Goal: Task Accomplishment & Management: Manage account settings

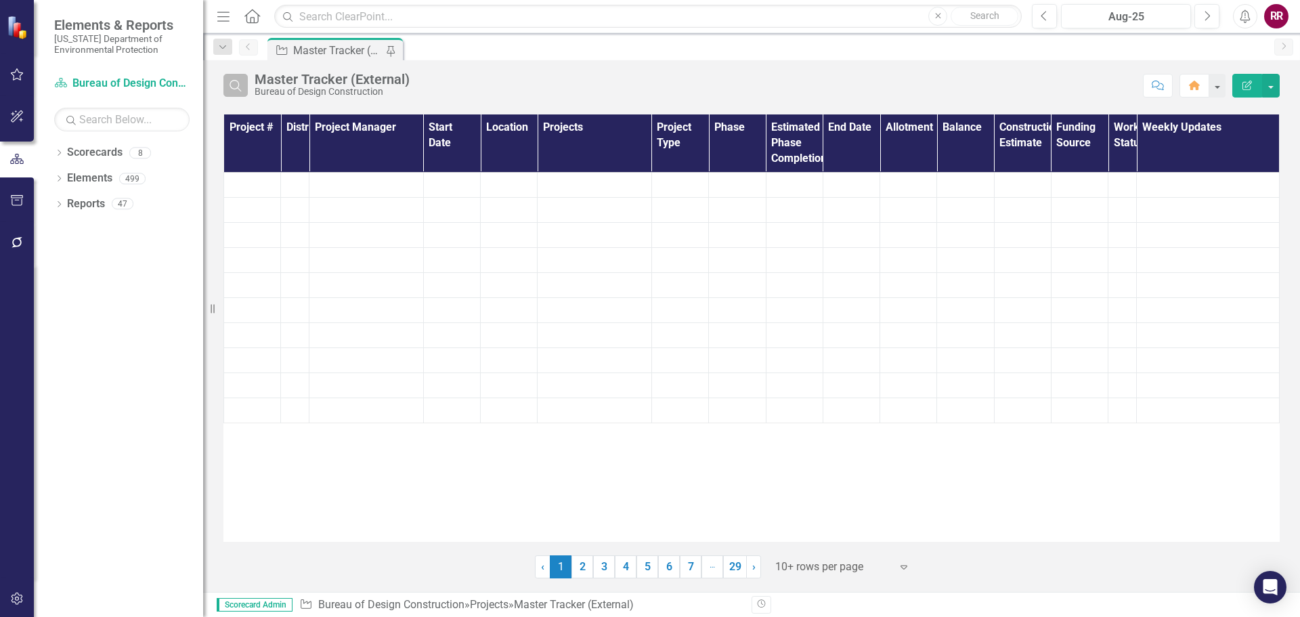
click at [242, 85] on icon "Search" at bounding box center [235, 85] width 15 height 12
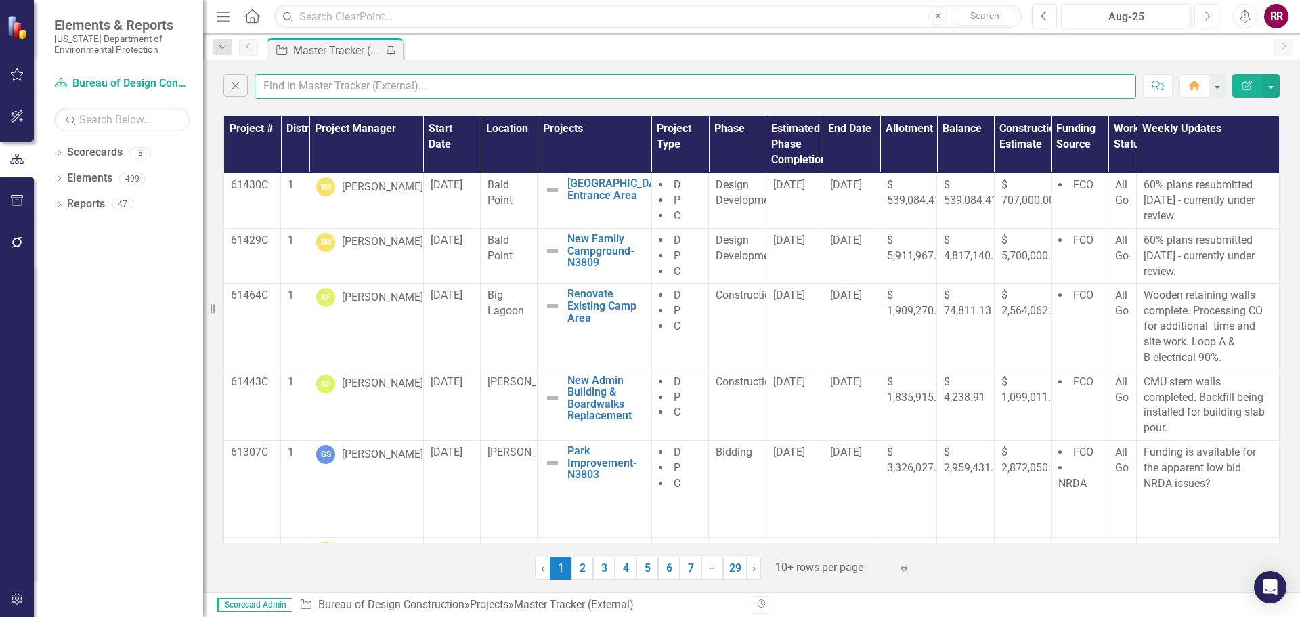
click at [305, 87] on input "text" at bounding box center [694, 86] width 881 height 25
type input "[PERSON_NAME]"
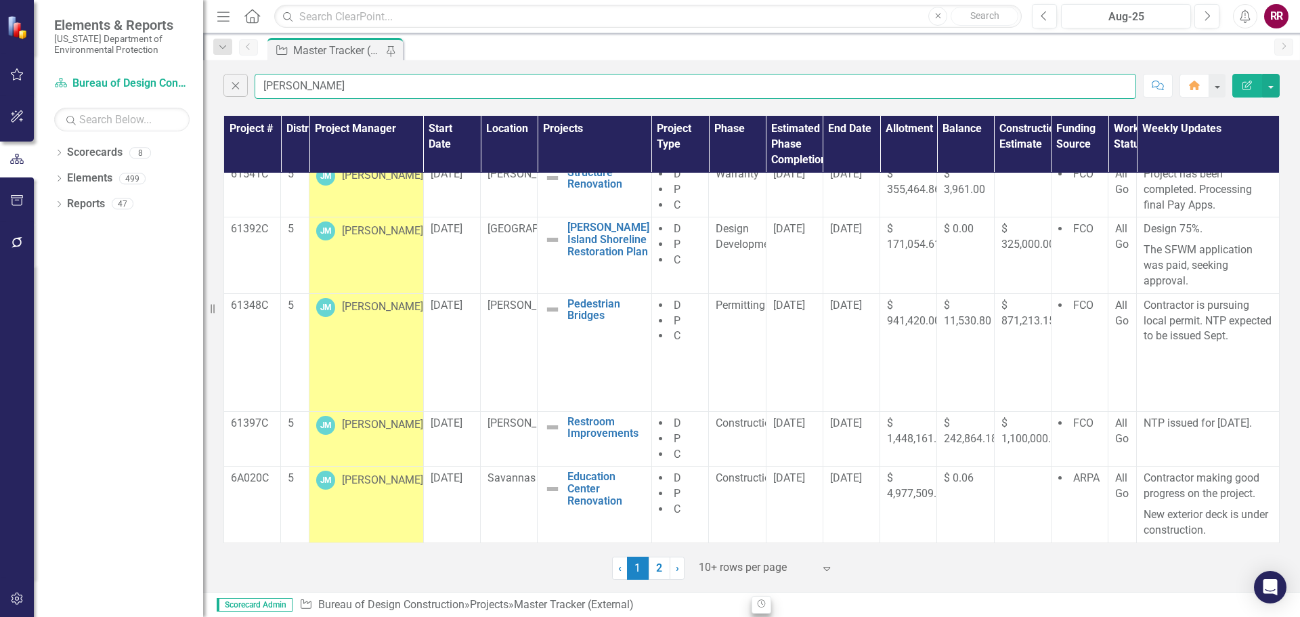
scroll to position [318, 0]
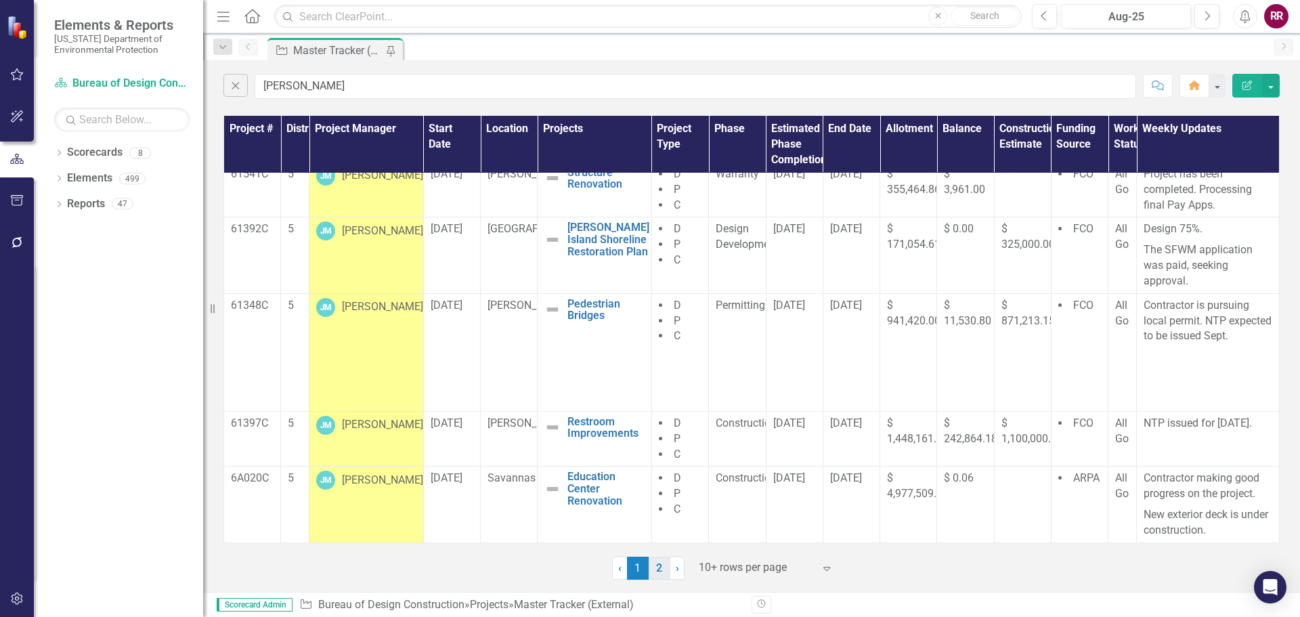
click at [659, 569] on link "2" at bounding box center [659, 567] width 22 height 23
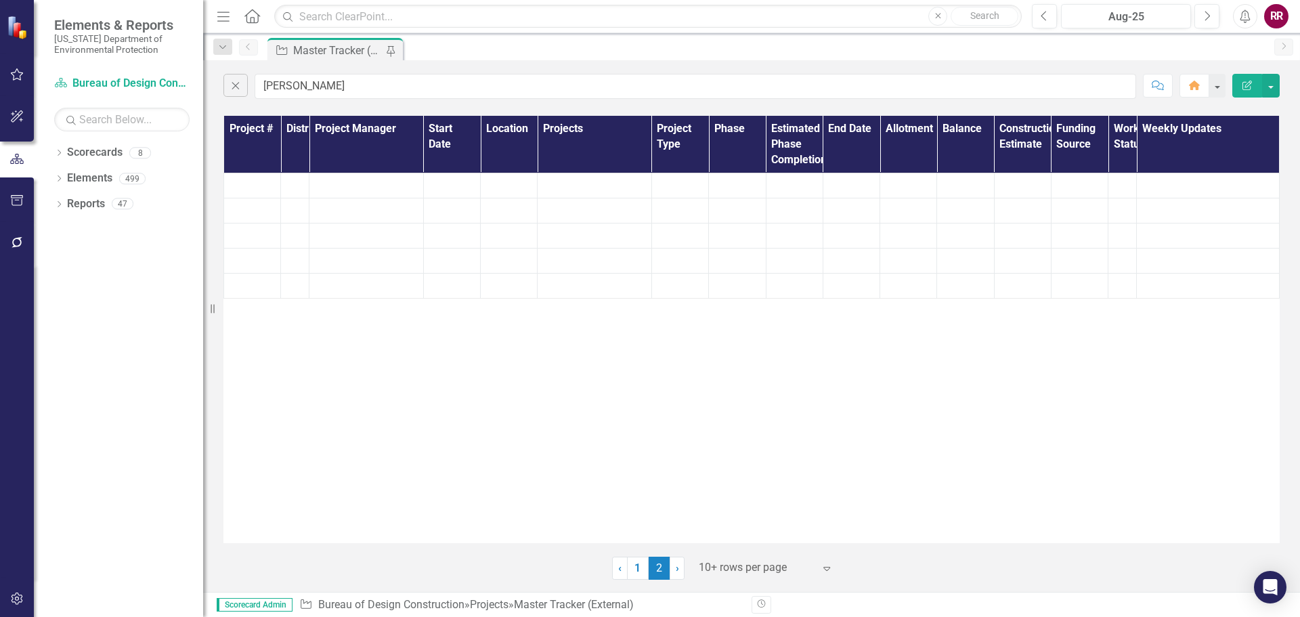
scroll to position [0, 0]
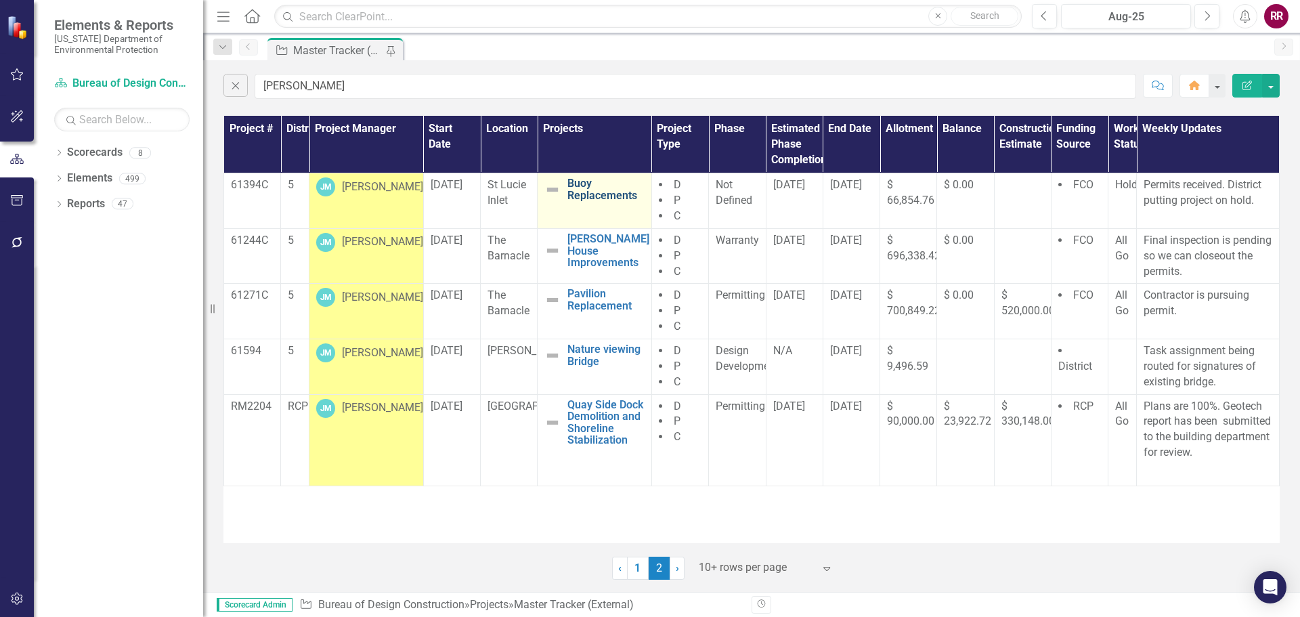
click at [588, 194] on link "Buoy Replacements" at bounding box center [605, 189] width 77 height 24
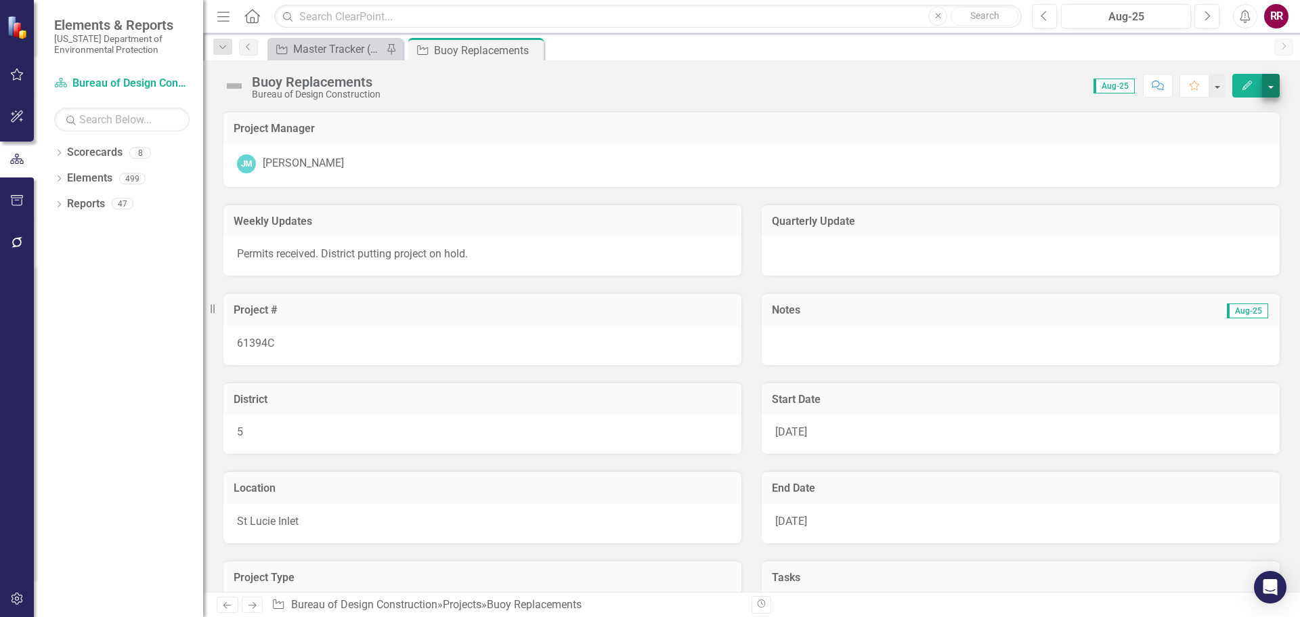
scroll to position [68, 0]
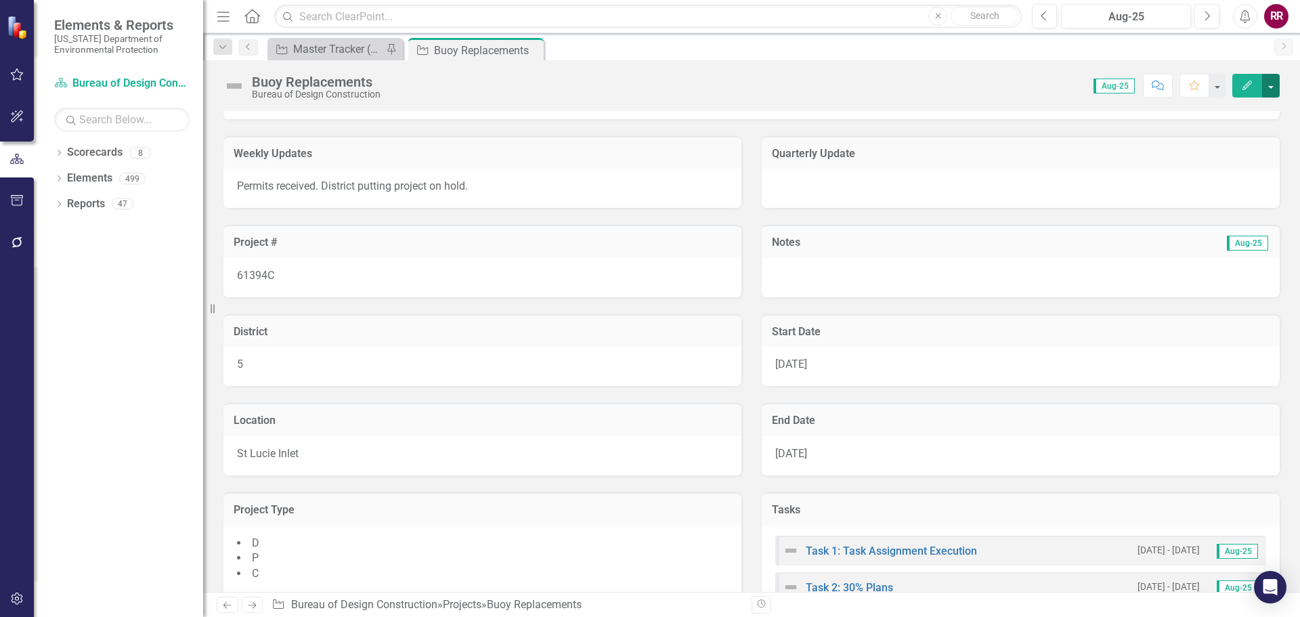
click at [1270, 88] on button "button" at bounding box center [1271, 86] width 18 height 24
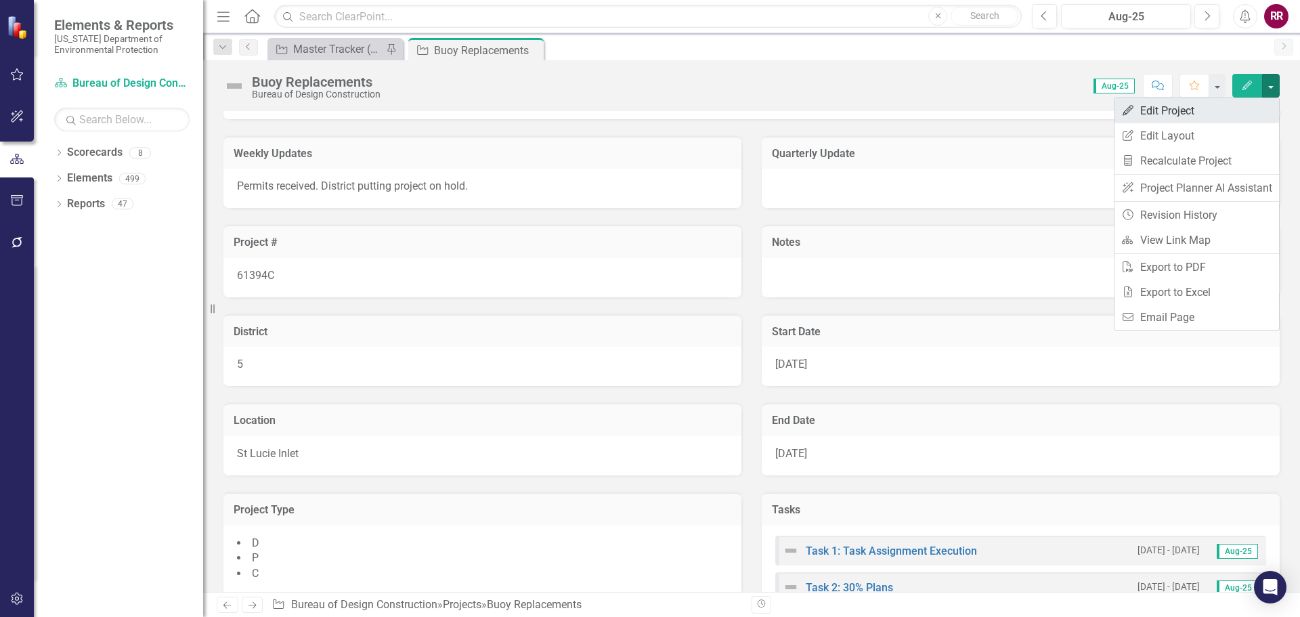
click at [1143, 114] on link "Edit Edit Project" at bounding box center [1196, 110] width 164 height 25
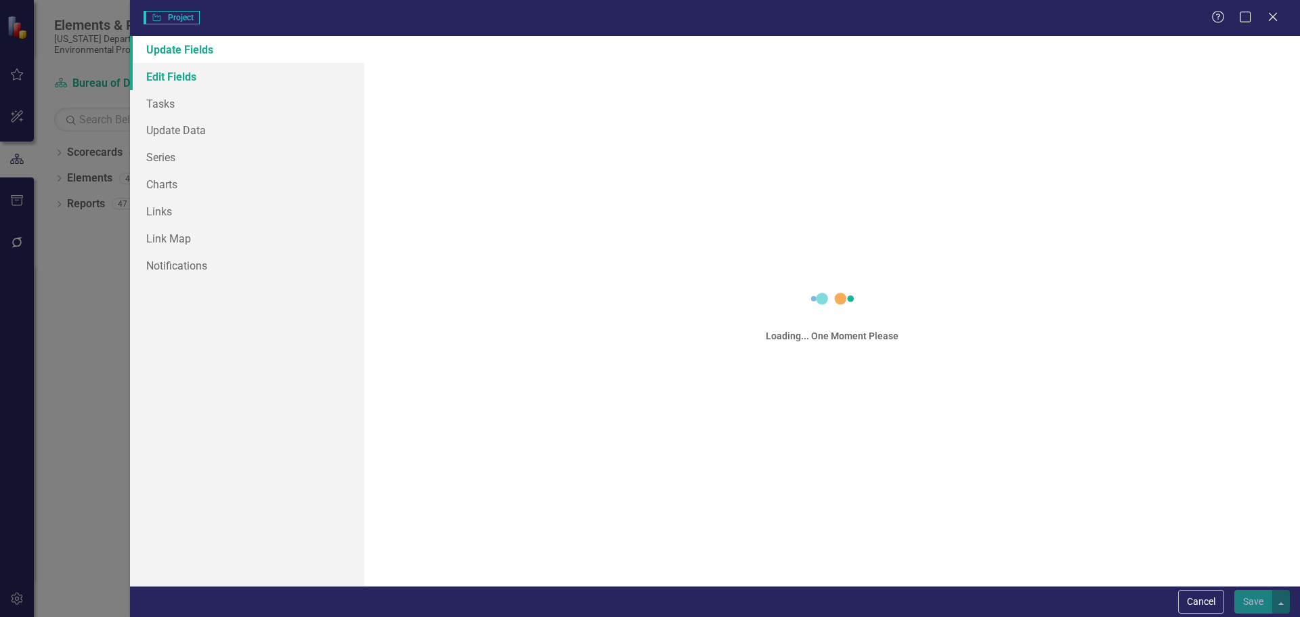
click at [165, 78] on link "Edit Fields" at bounding box center [247, 76] width 234 height 27
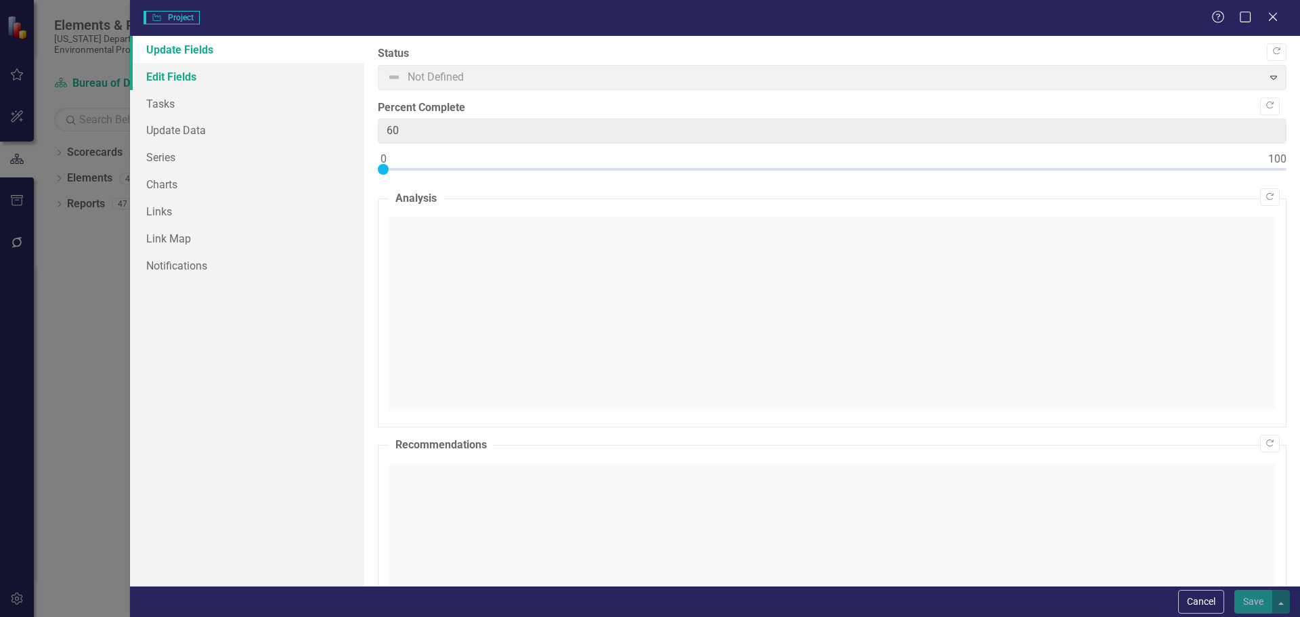
click at [164, 79] on link "Edit Fields" at bounding box center [247, 76] width 234 height 27
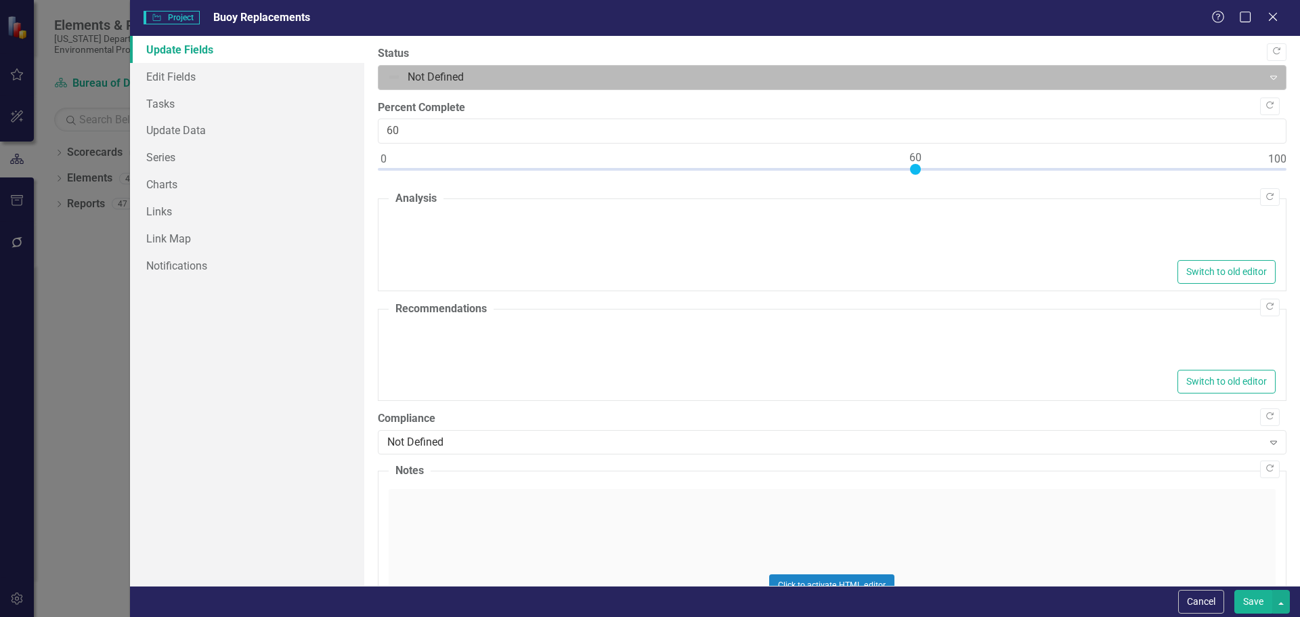
click at [396, 76] on div at bounding box center [820, 77] width 867 height 18
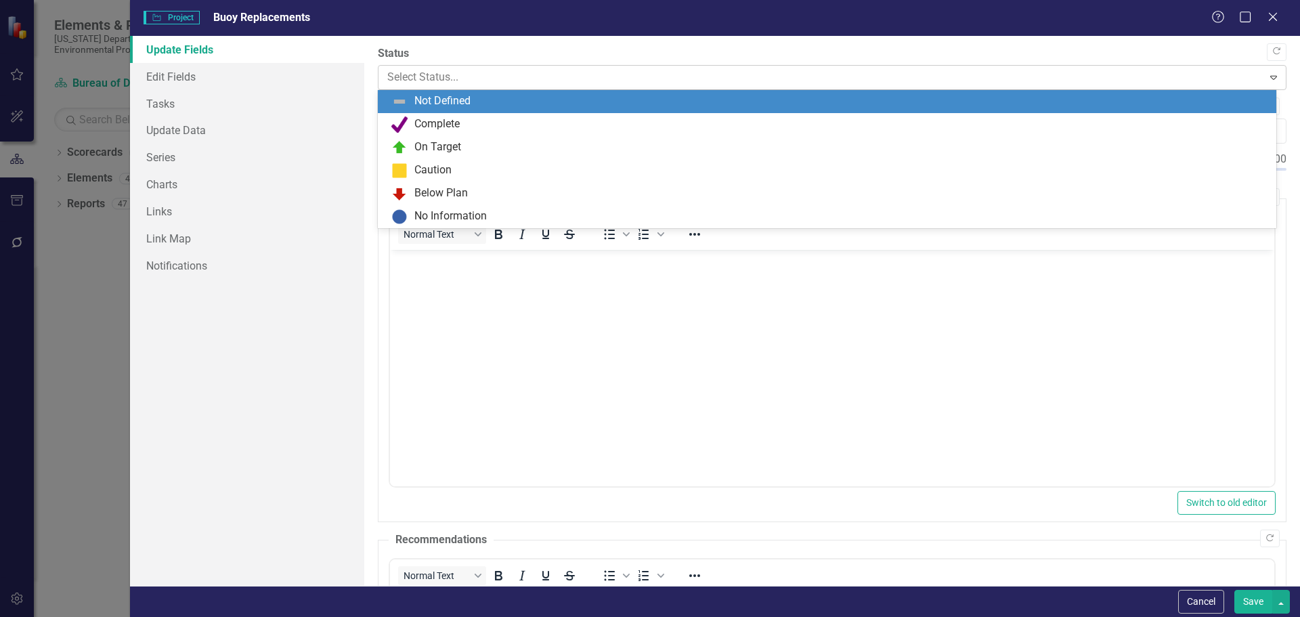
scroll to position [0, 0]
click at [389, 80] on input "text" at bounding box center [388, 78] width 3 height 16
click at [401, 104] on img at bounding box center [399, 101] width 16 height 16
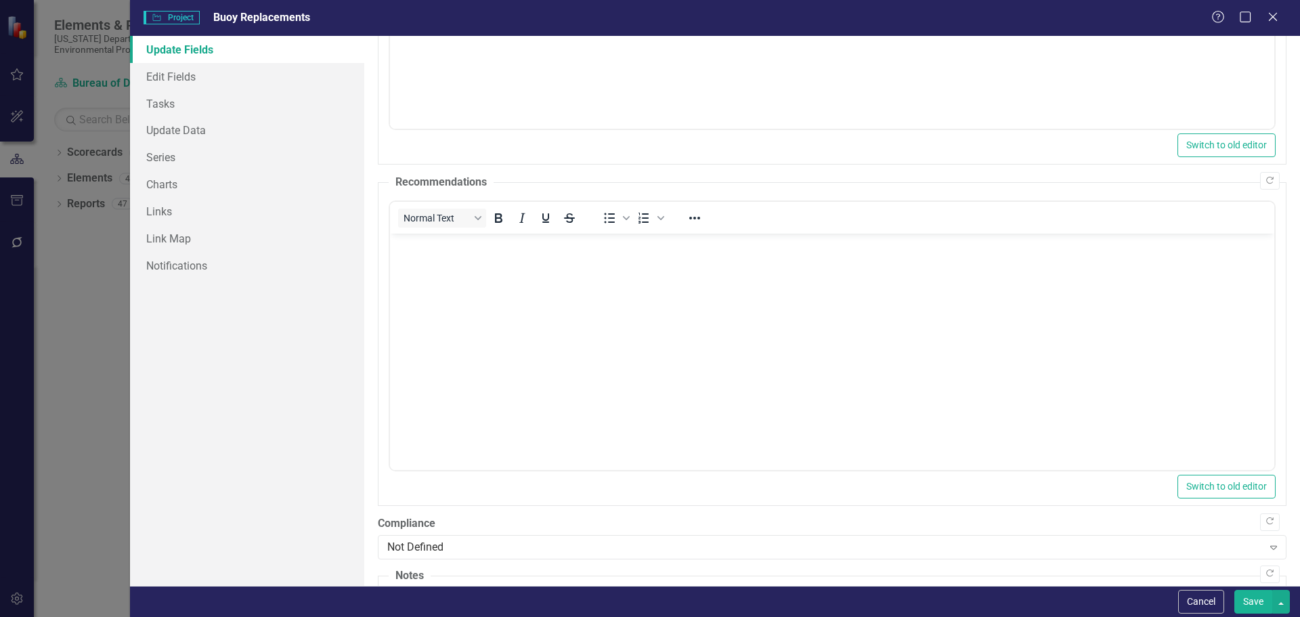
scroll to position [150, 0]
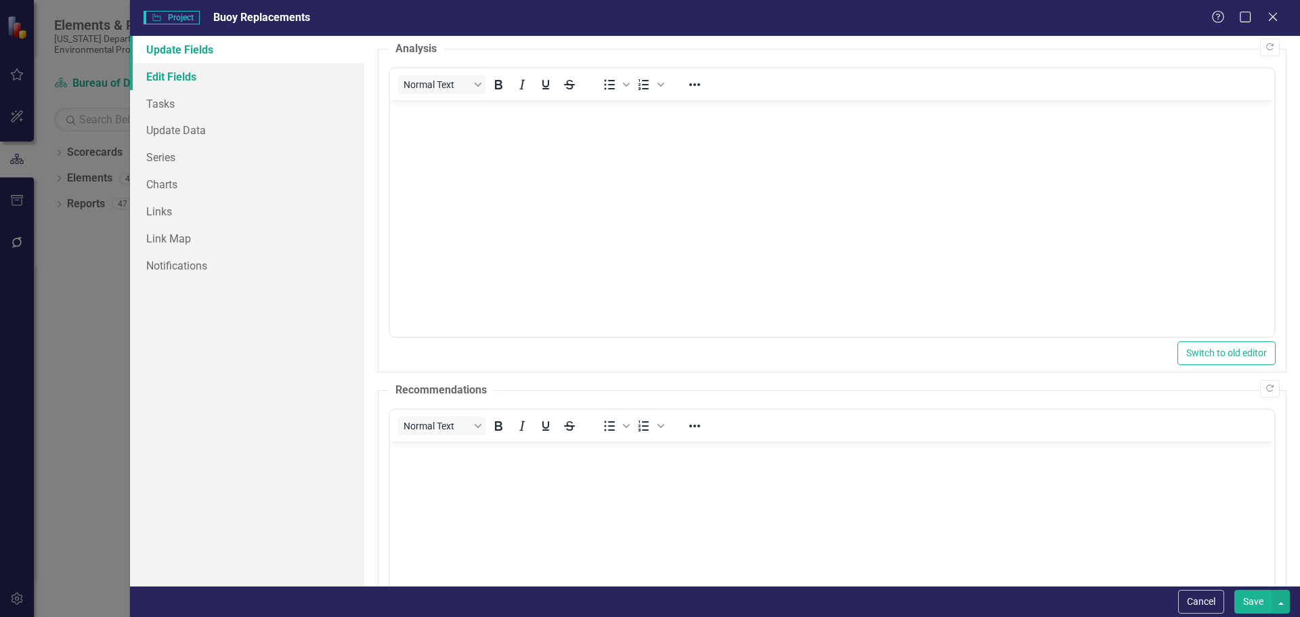
click at [196, 81] on link "Edit Fields" at bounding box center [247, 76] width 234 height 27
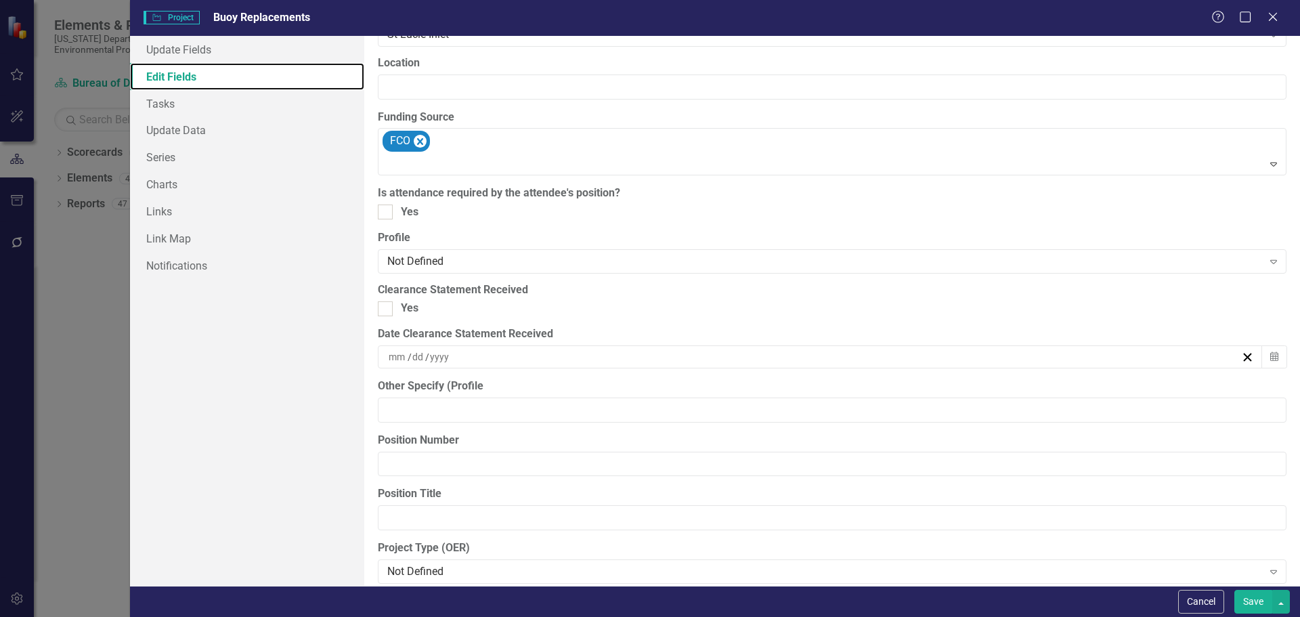
scroll to position [745, 0]
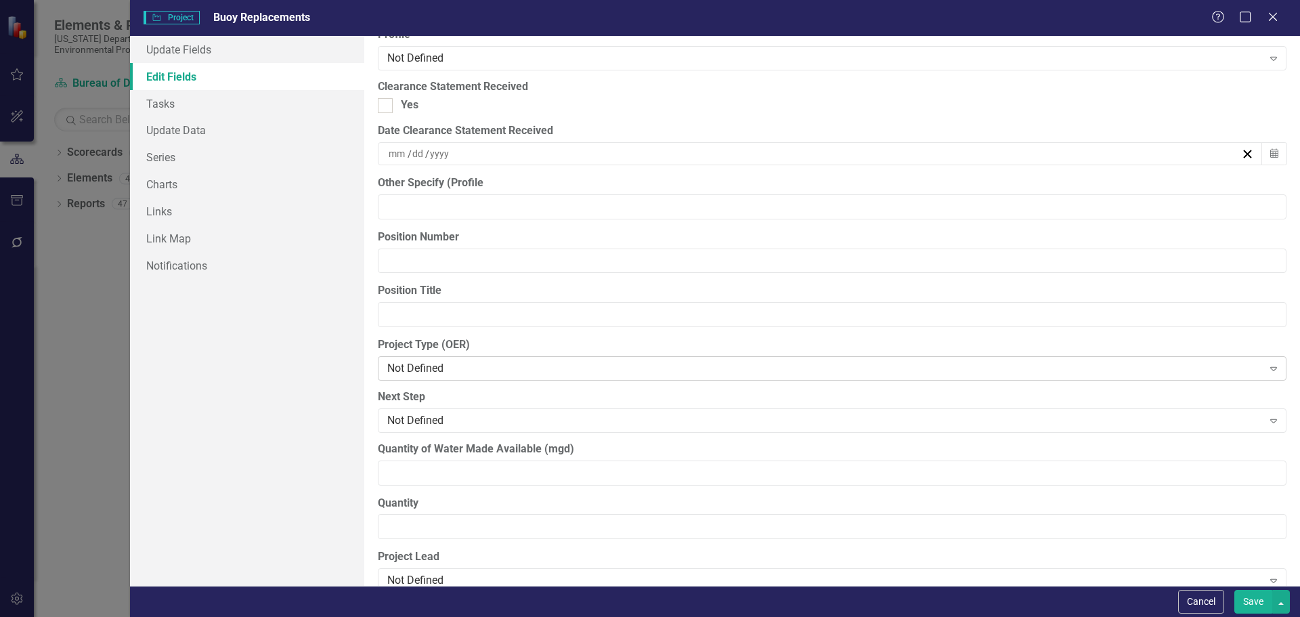
click at [1266, 366] on icon "Expand" at bounding box center [1273, 368] width 14 height 11
click at [1266, 418] on icon "Expand" at bounding box center [1273, 420] width 14 height 11
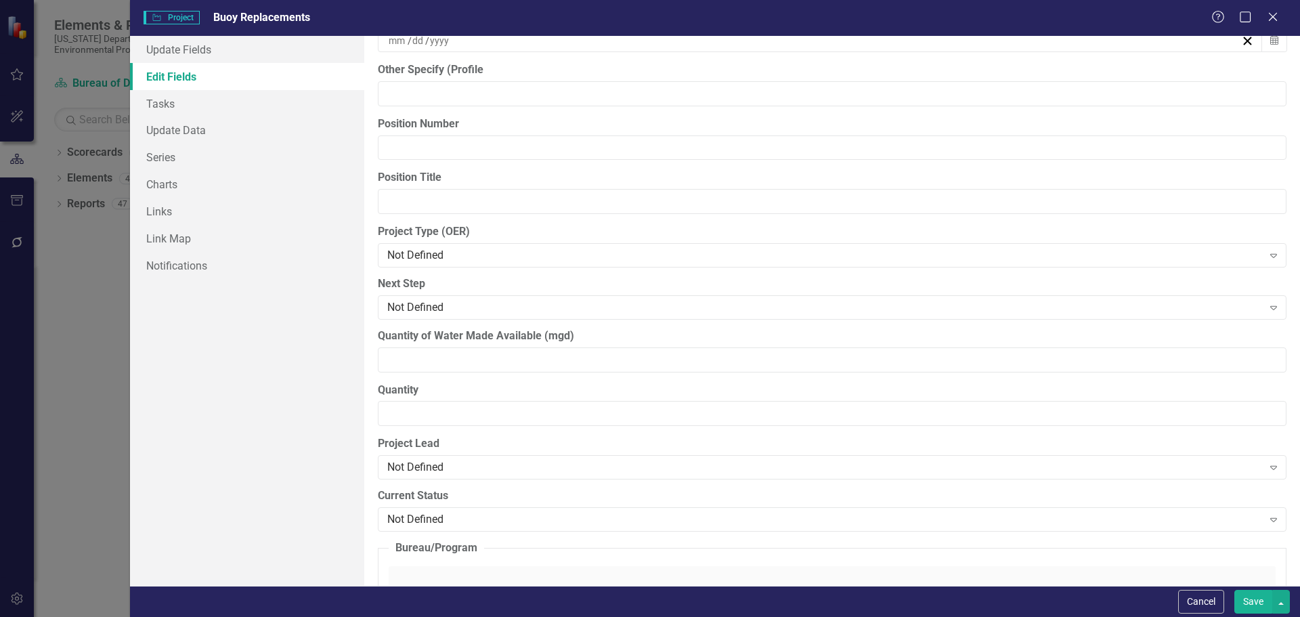
scroll to position [880, 0]
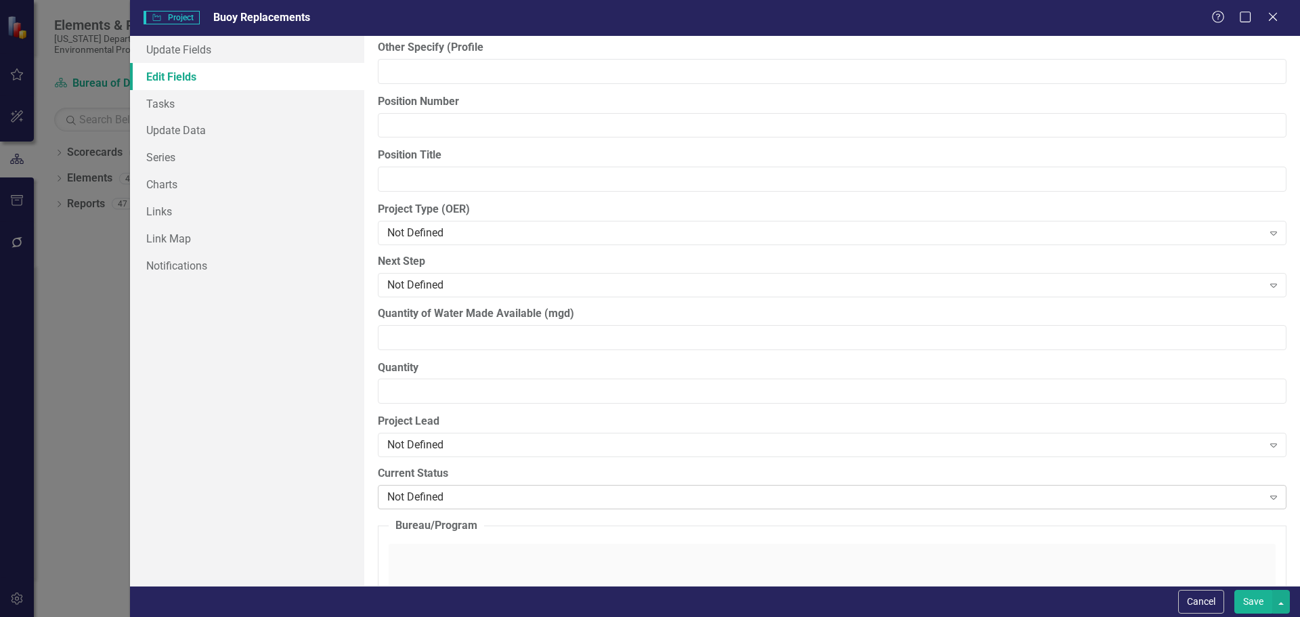
click at [1266, 494] on icon "Expand" at bounding box center [1273, 496] width 14 height 11
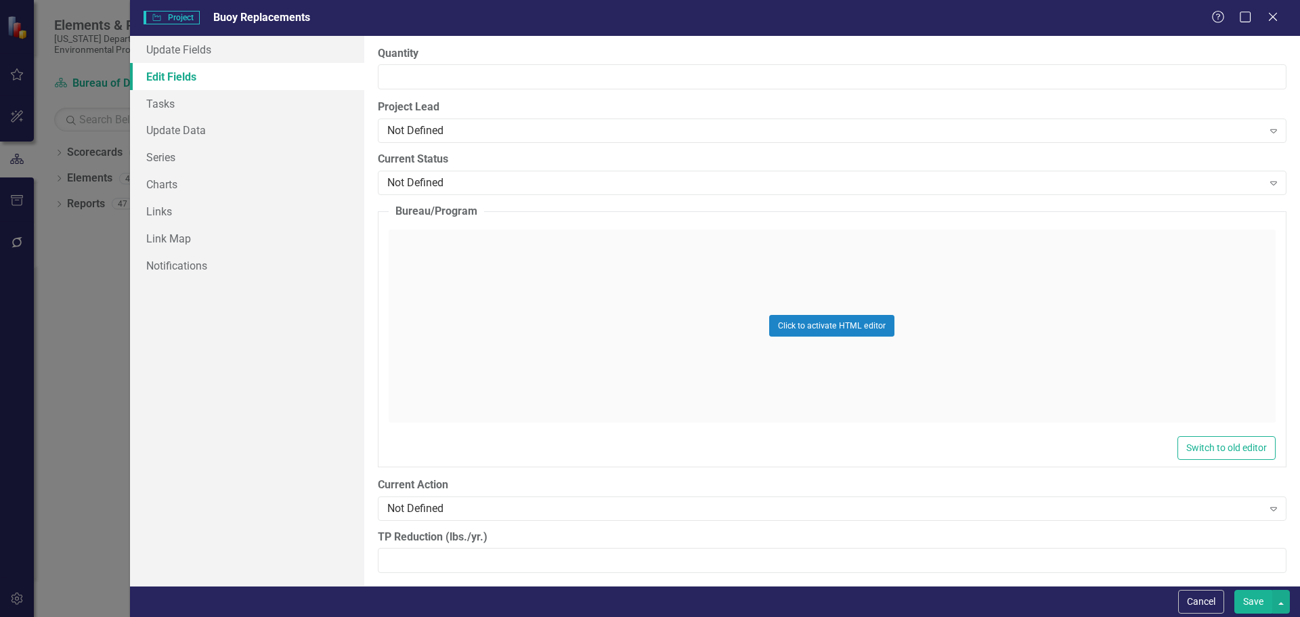
scroll to position [1218, 0]
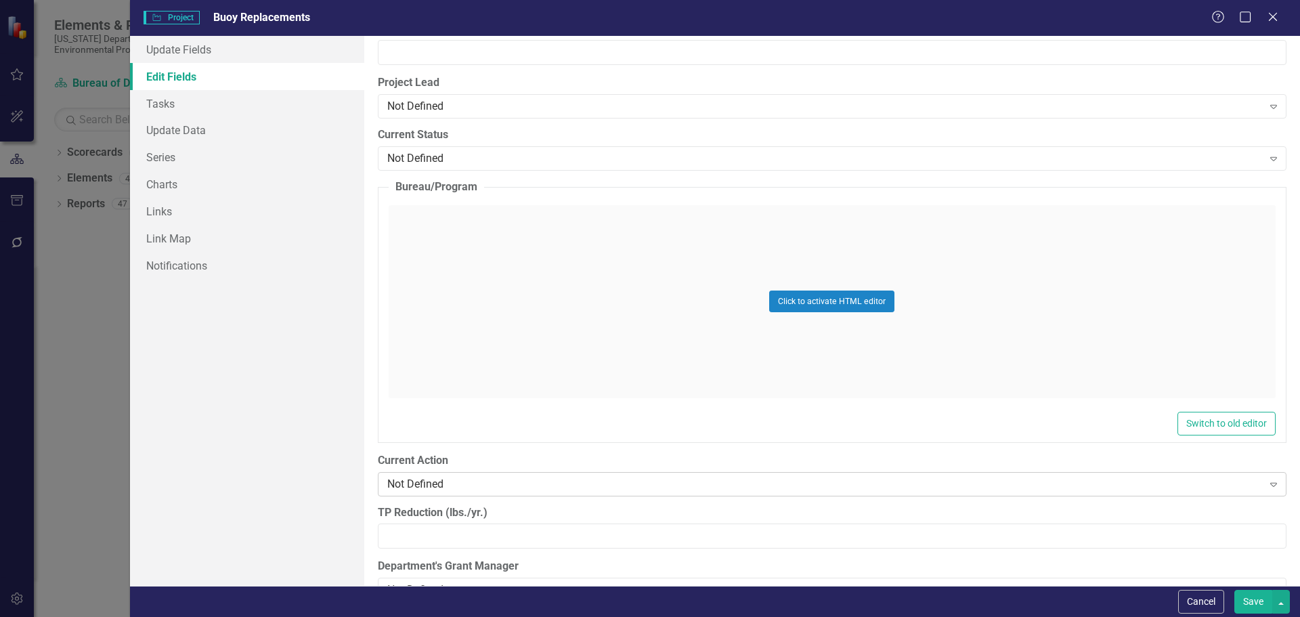
click at [1270, 483] on icon at bounding box center [1273, 485] width 7 height 4
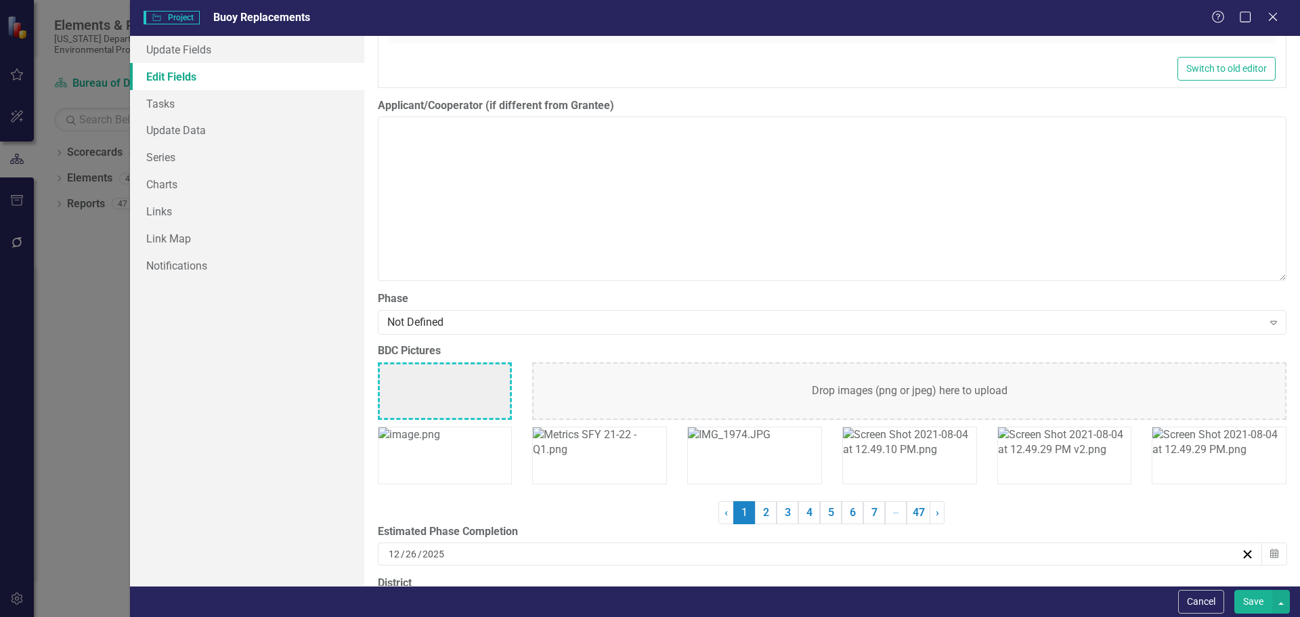
scroll to position [3229, 0]
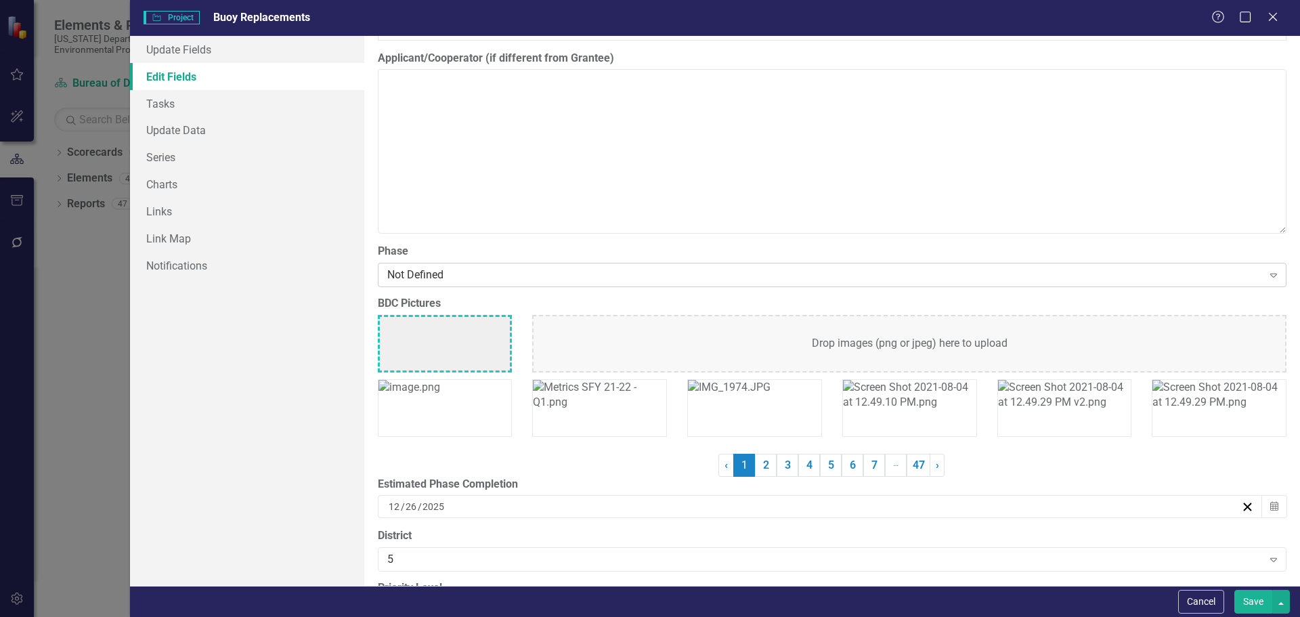
click at [1266, 269] on icon "Expand" at bounding box center [1273, 274] width 14 height 11
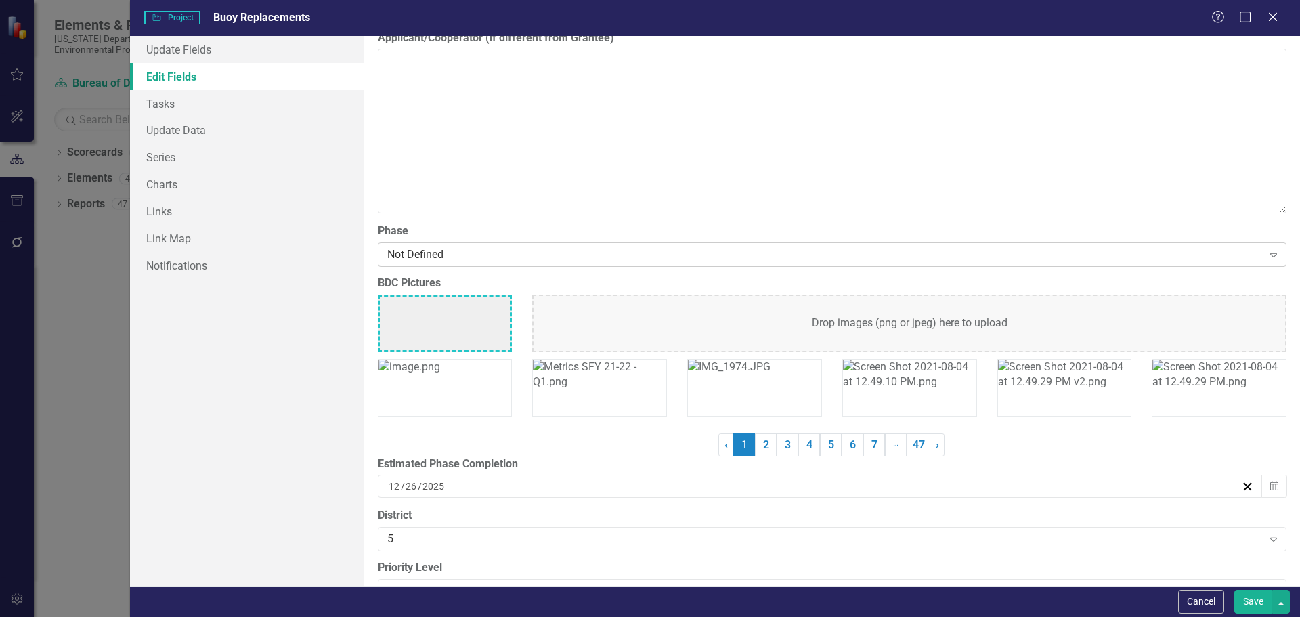
click at [1266, 254] on icon "Expand" at bounding box center [1273, 254] width 14 height 11
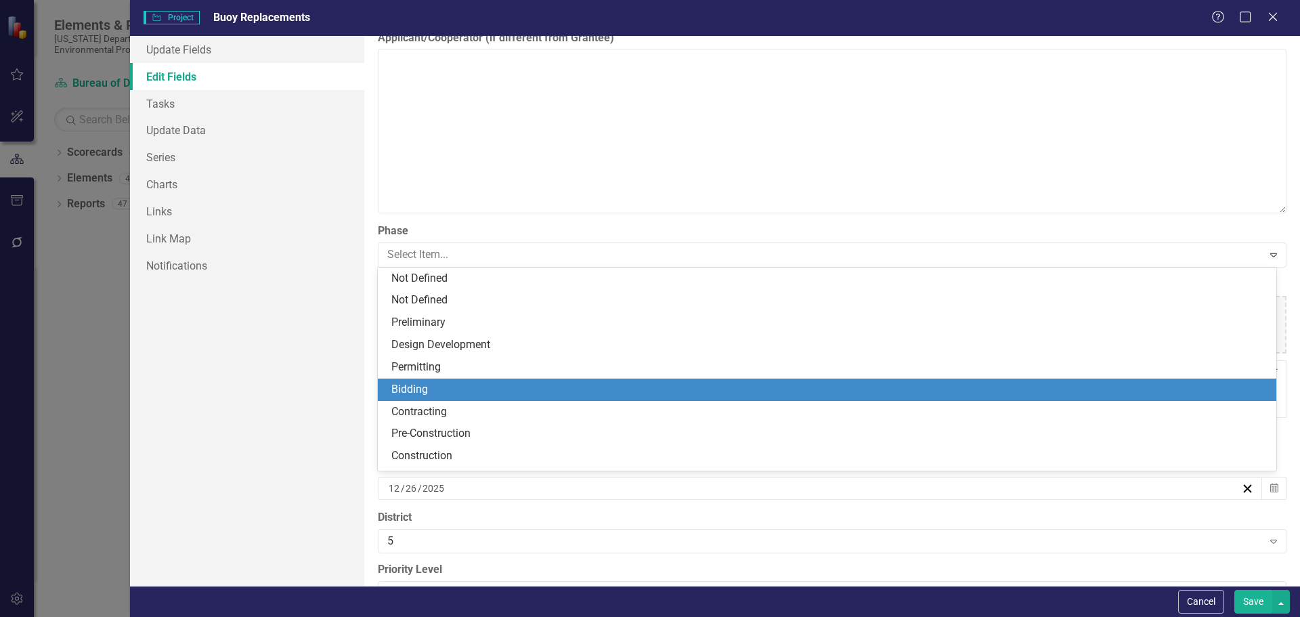
scroll to position [64, 0]
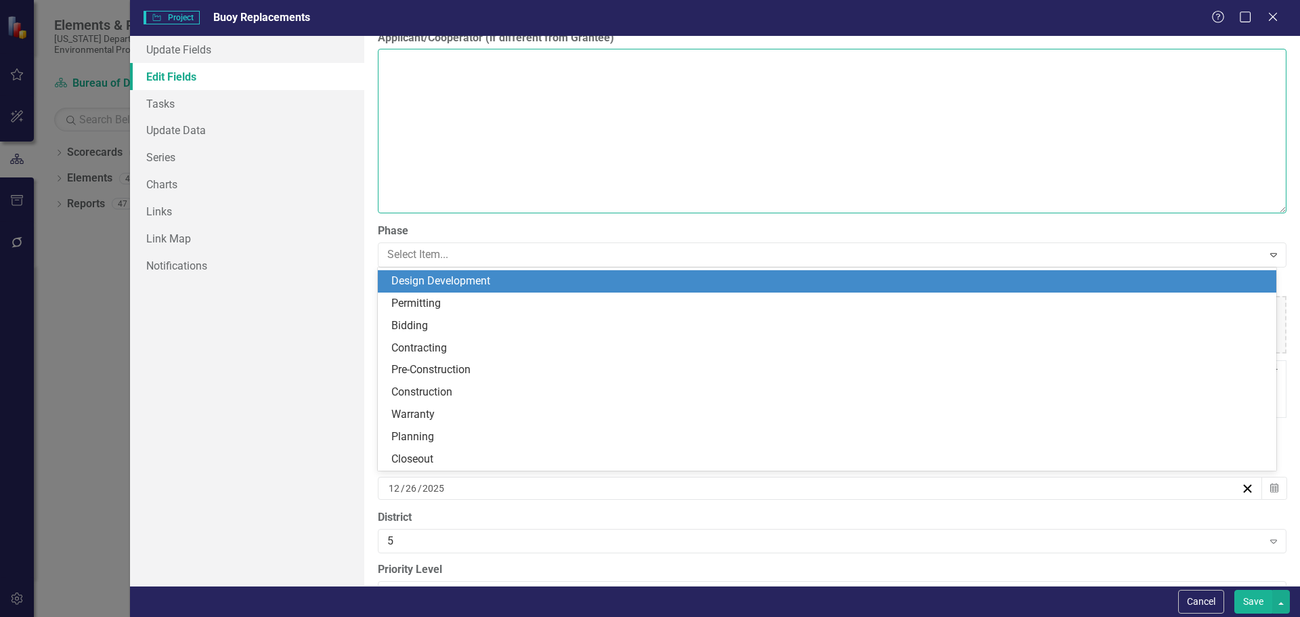
click at [1063, 157] on textarea "Applicant/Cooperator (if different from Grantee)" at bounding box center [832, 131] width 908 height 164
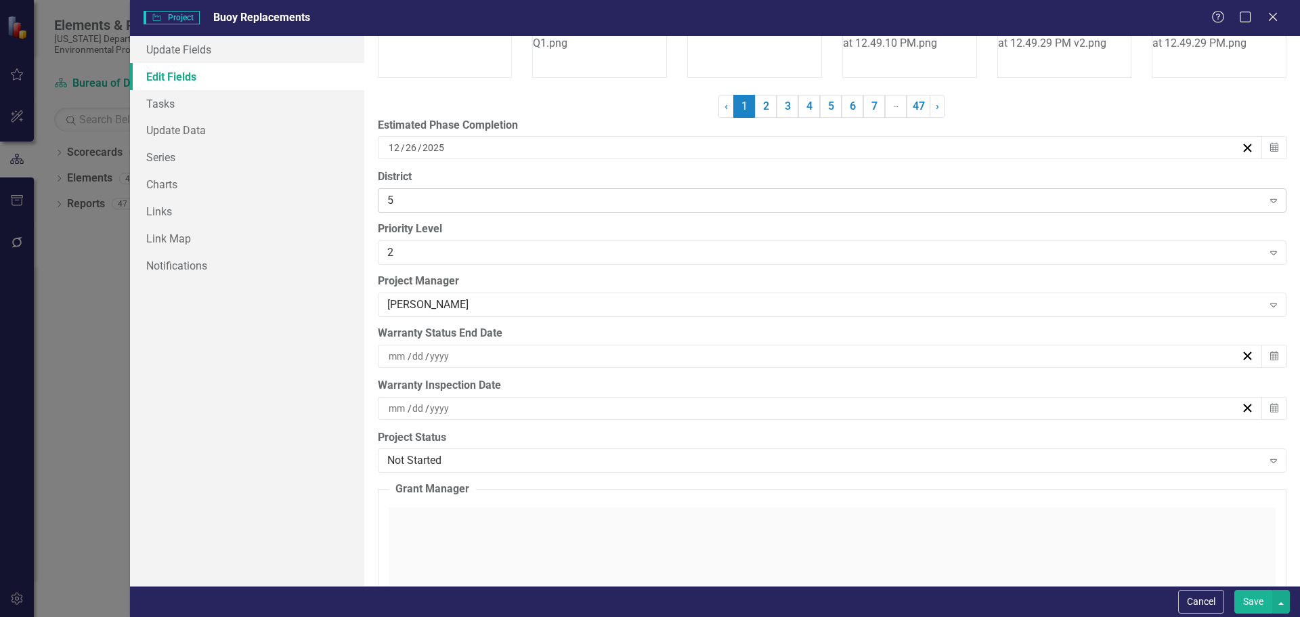
scroll to position [3655, 0]
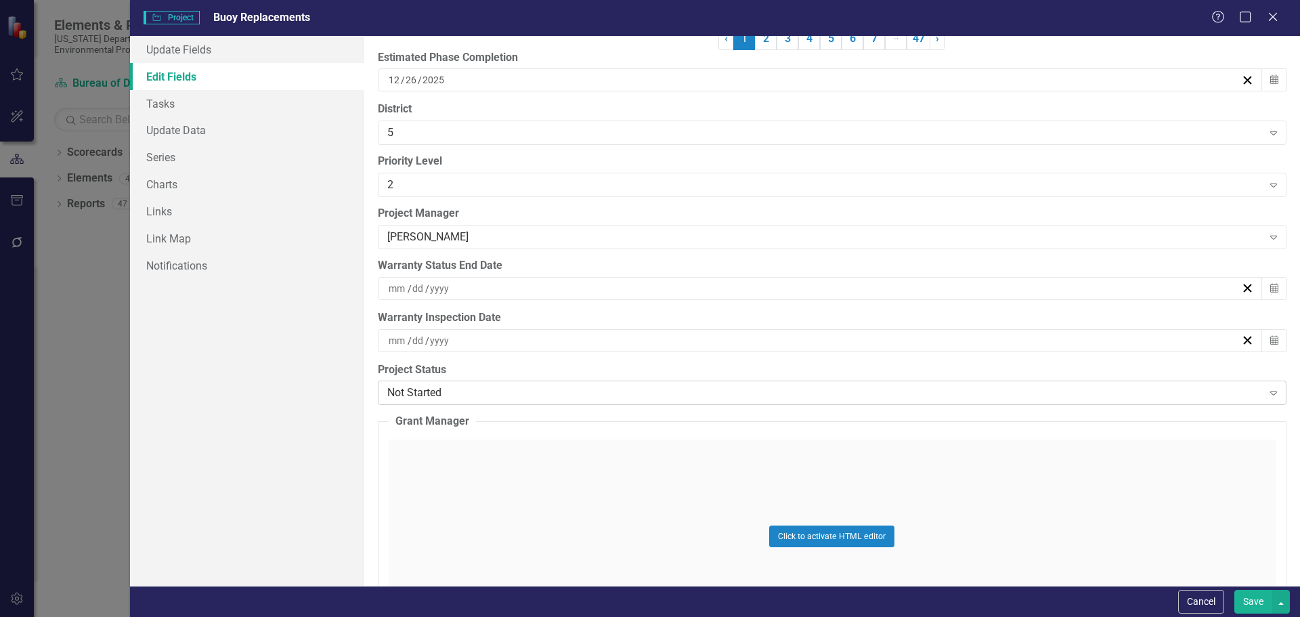
click at [1266, 393] on icon "Expand" at bounding box center [1273, 392] width 14 height 11
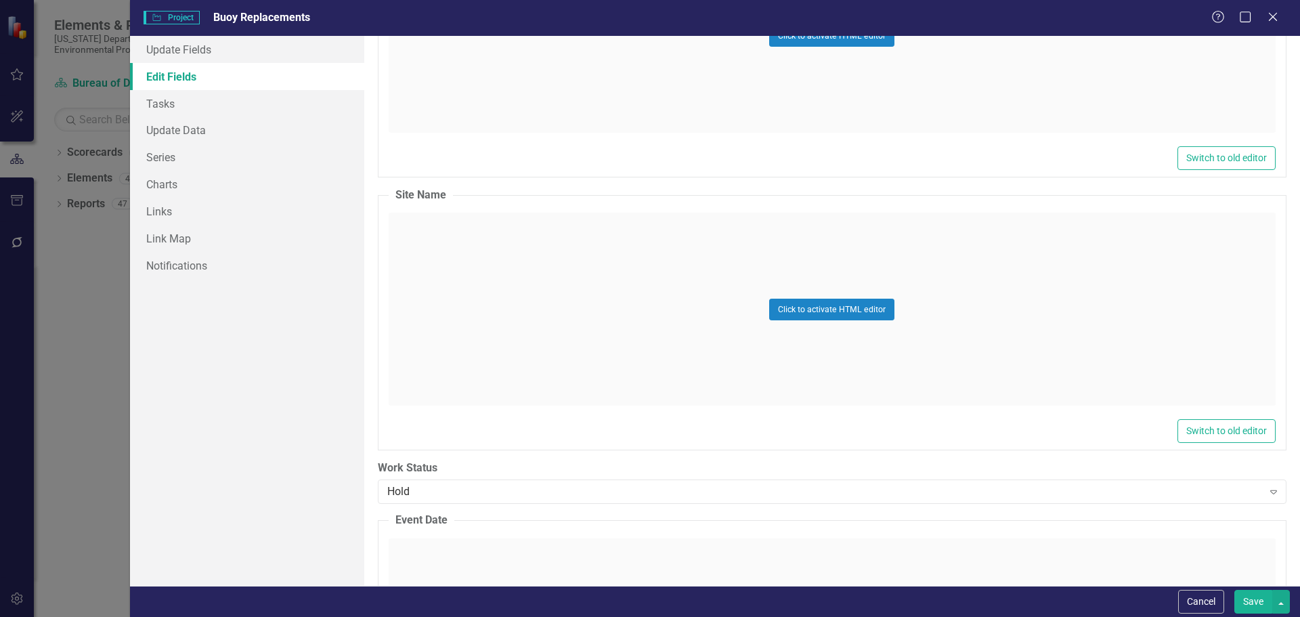
scroll to position [4941, 0]
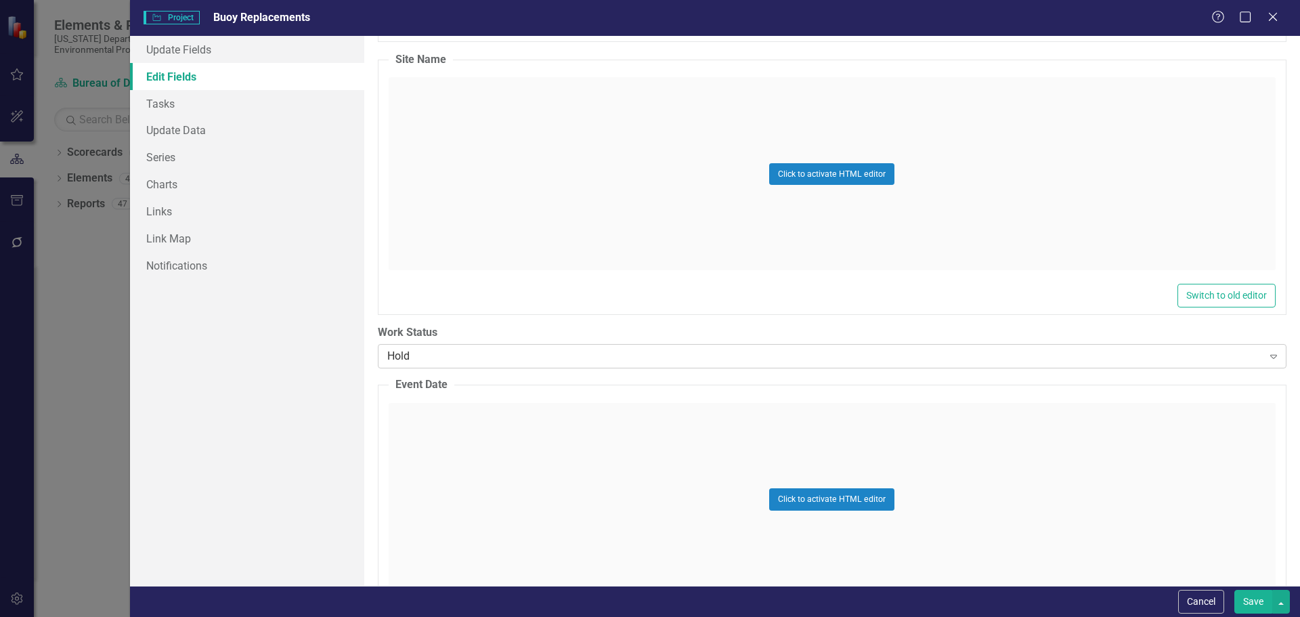
click at [1266, 357] on icon "Expand" at bounding box center [1273, 356] width 14 height 11
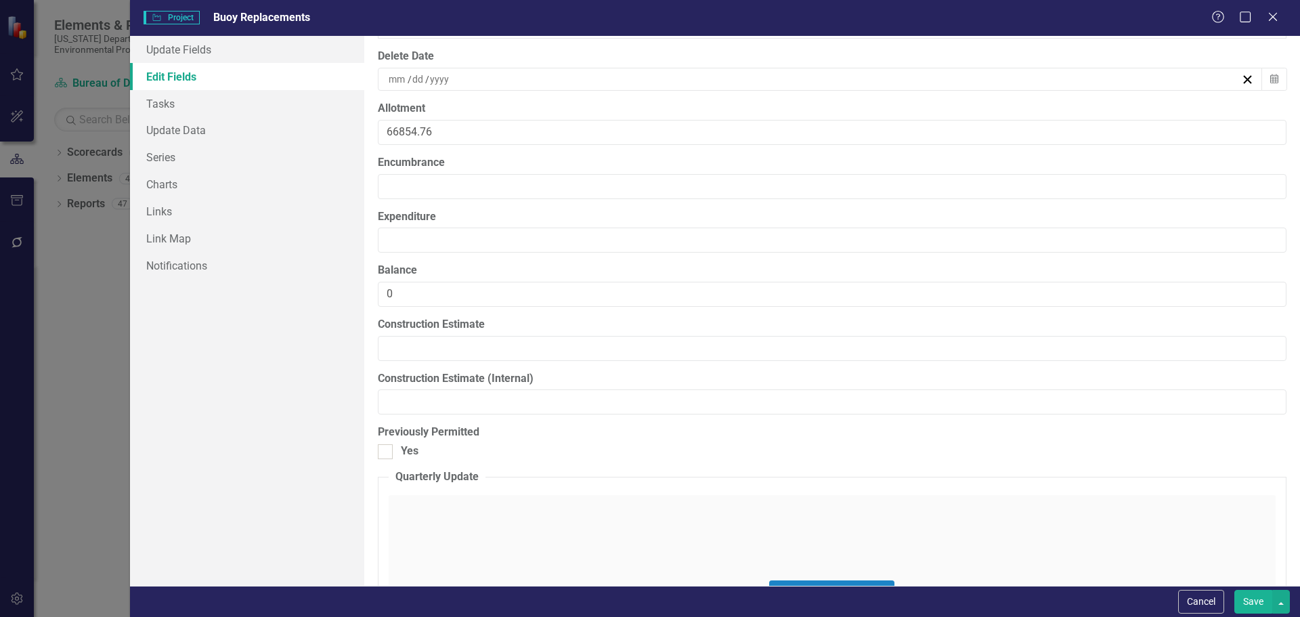
scroll to position [11101, 0]
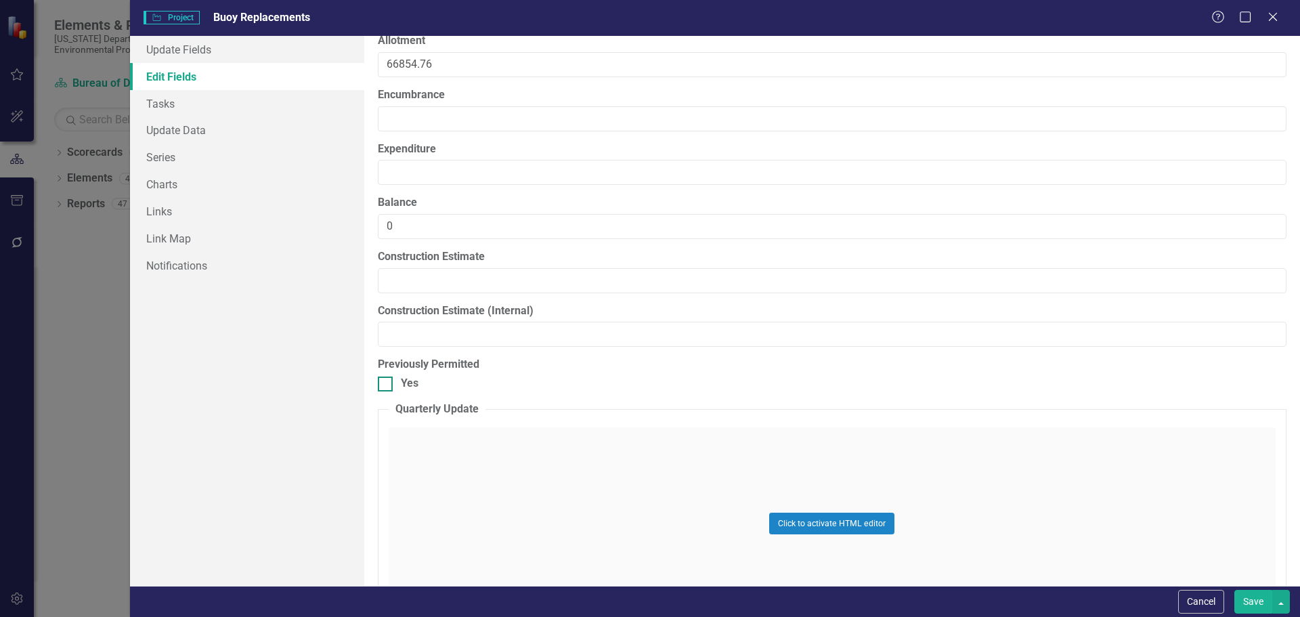
click at [384, 381] on input "Yes" at bounding box center [382, 380] width 9 height 9
checkbox input "true"
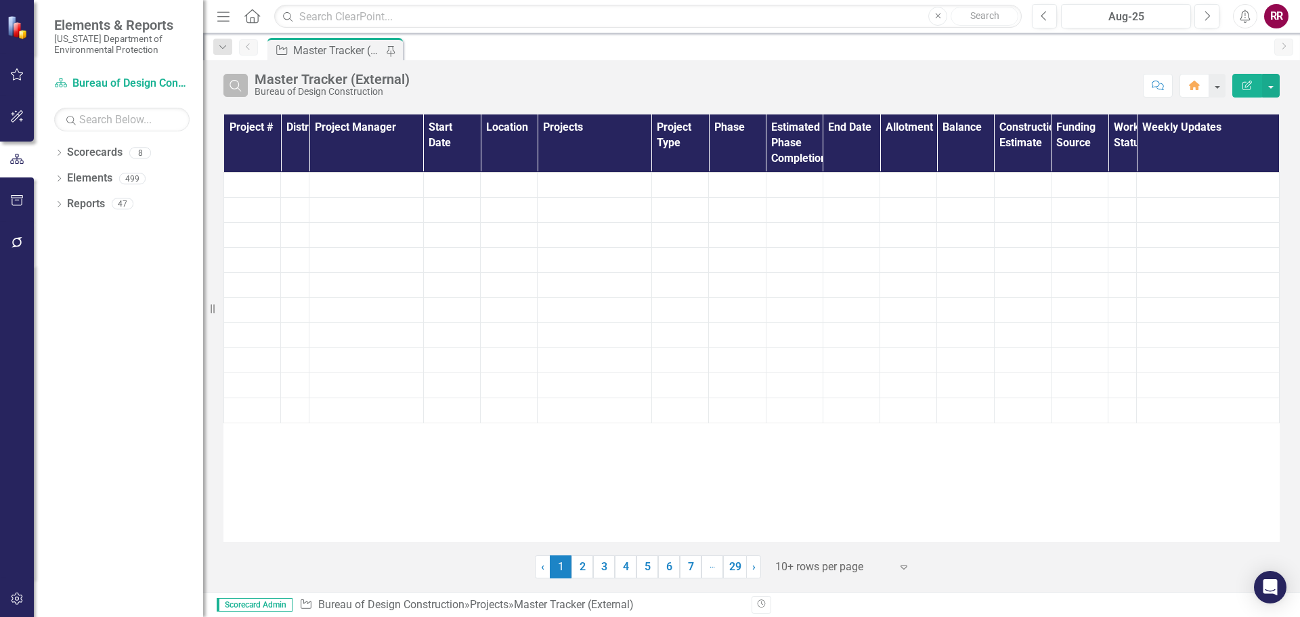
click at [234, 89] on icon "Search" at bounding box center [235, 85] width 15 height 12
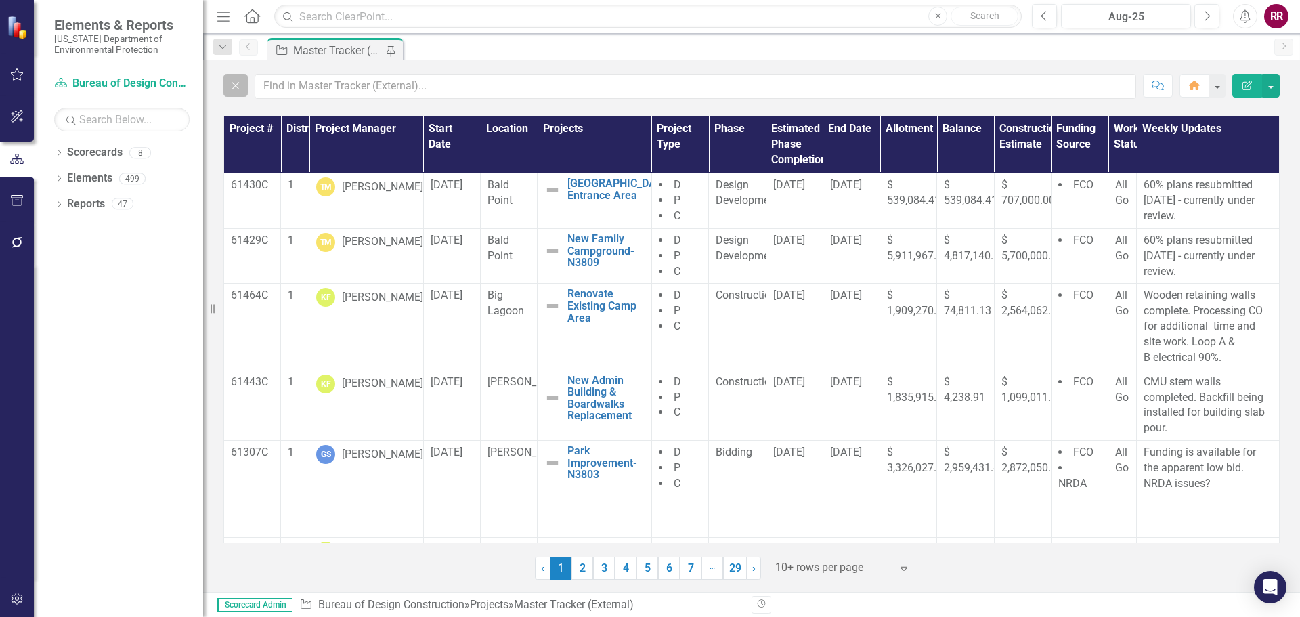
click at [234, 89] on icon "Close" at bounding box center [235, 85] width 15 height 12
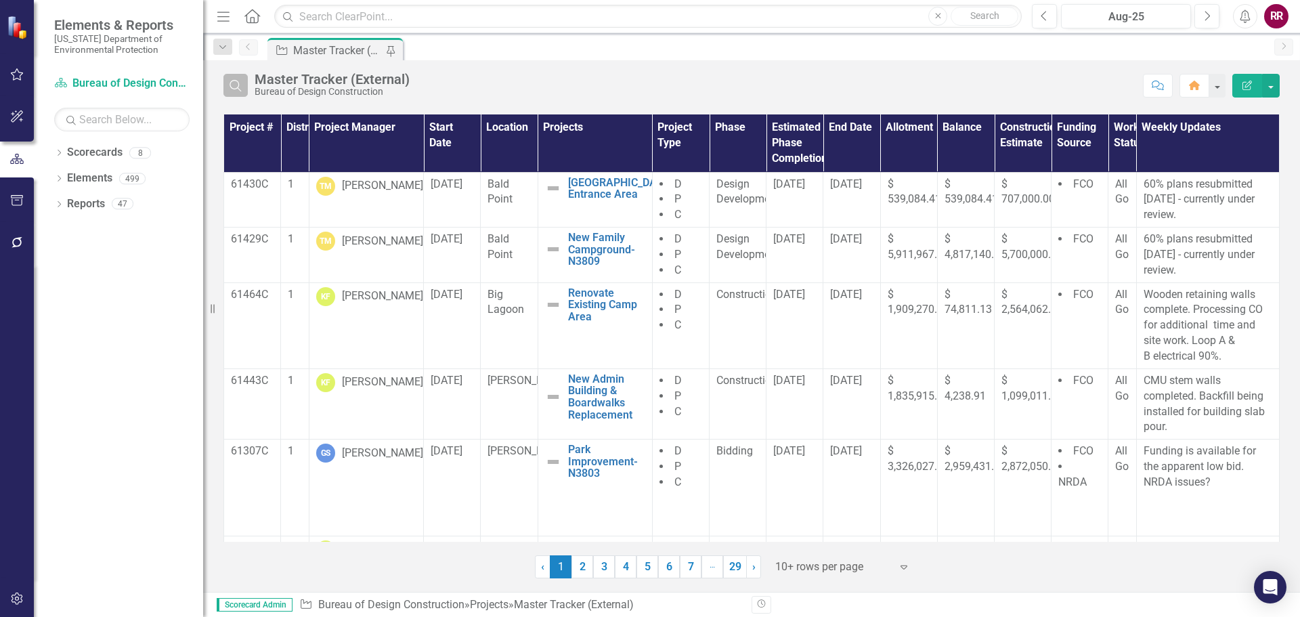
click at [234, 89] on icon "button" at bounding box center [235, 86] width 12 height 12
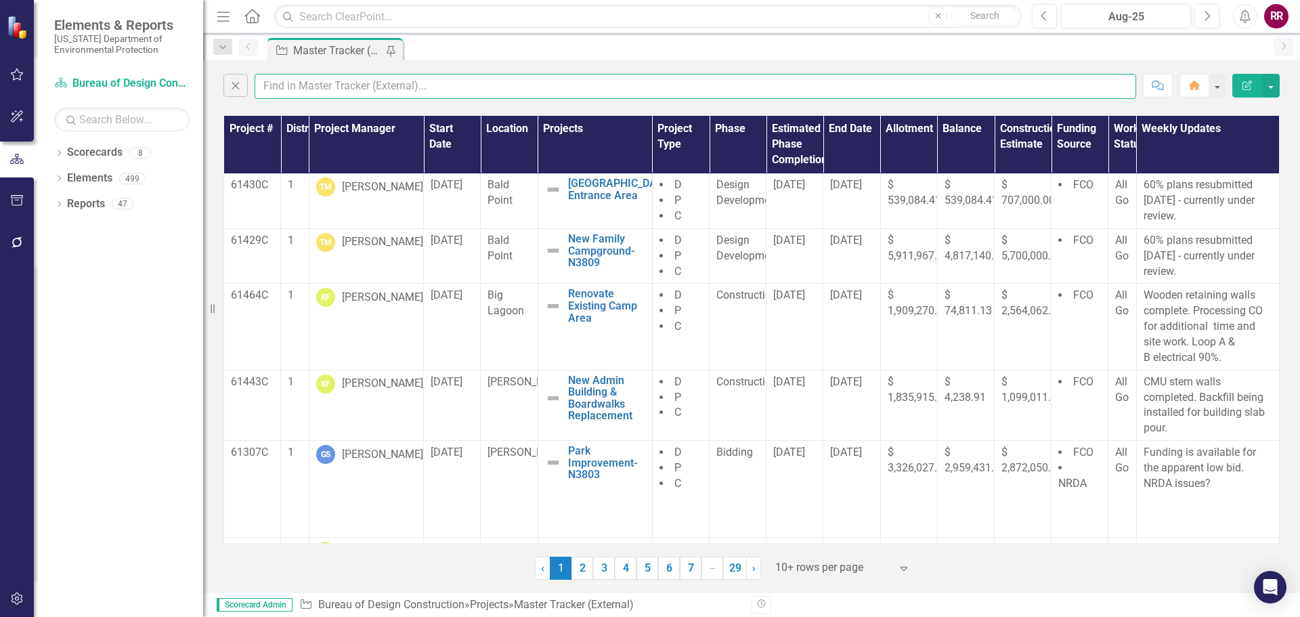
click at [300, 84] on input "text" at bounding box center [694, 86] width 881 height 25
type input "[PERSON_NAME]"
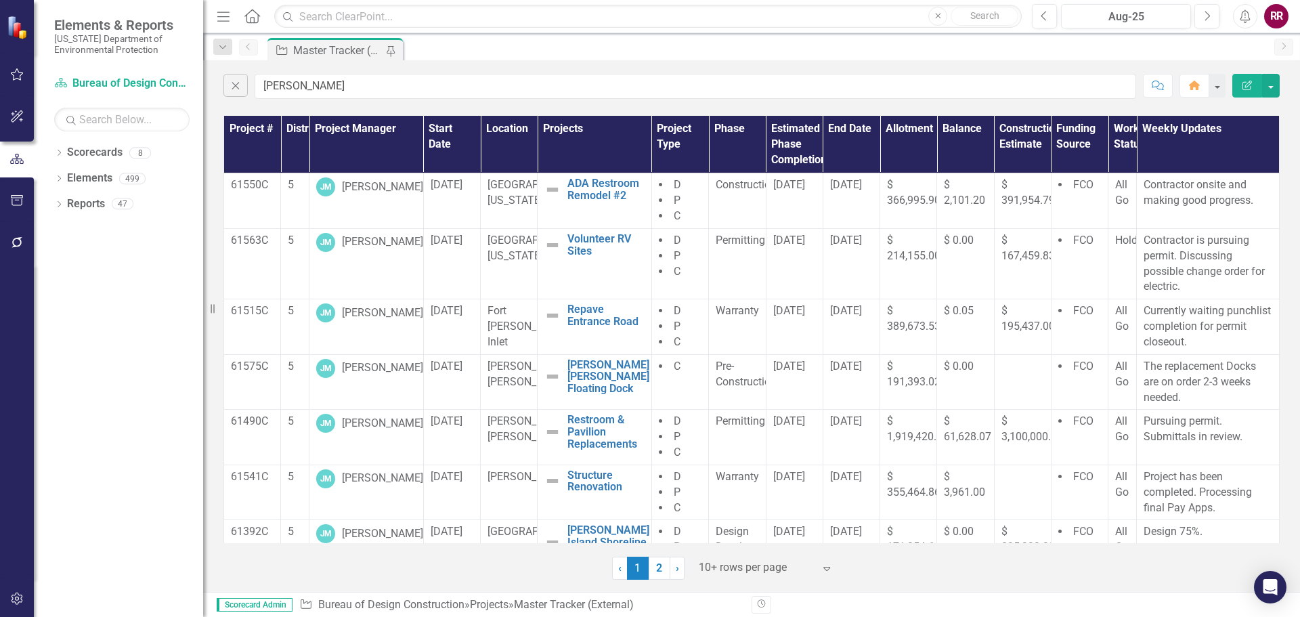
click at [657, 567] on link "2" at bounding box center [659, 567] width 22 height 23
